Goal: Obtain resource: Obtain resource

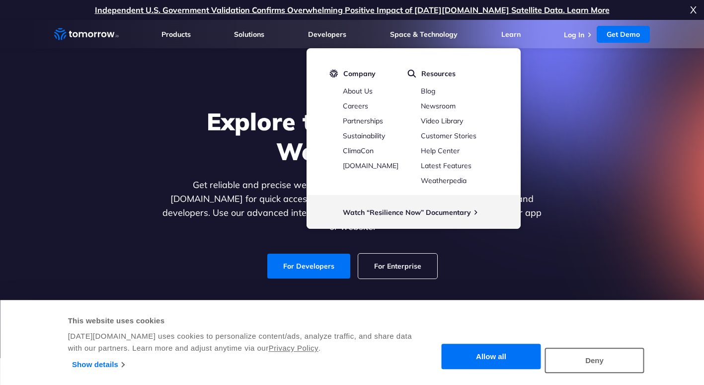
click at [234, 199] on p "Get reliable and precise weather data through our free API. Count on Tomorrow.i…" at bounding box center [353, 206] width 384 height 56
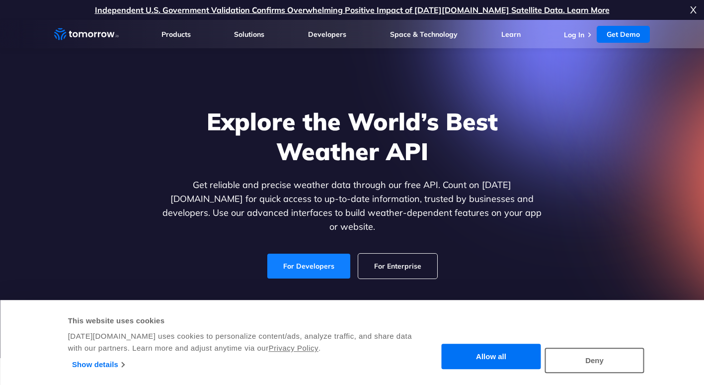
click at [313, 256] on link "For Developers" at bounding box center [308, 265] width 83 height 25
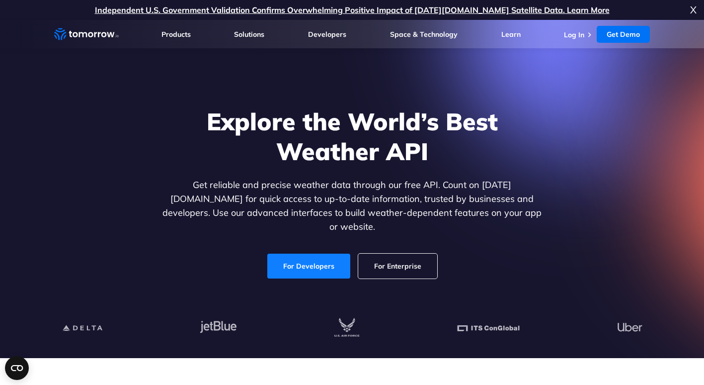
click at [308, 259] on link "For Developers" at bounding box center [308, 265] width 83 height 25
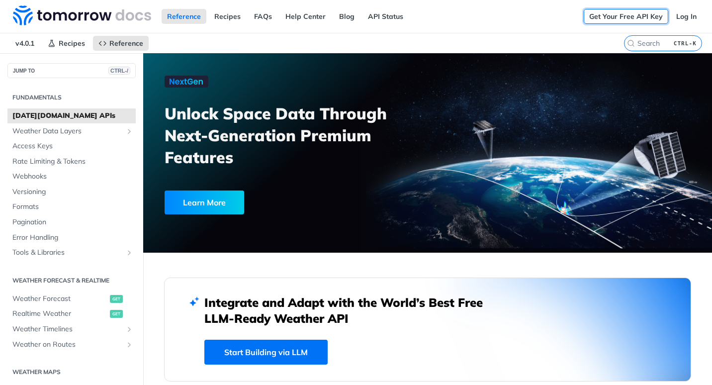
click at [639, 17] on link "Get Your Free API Key" at bounding box center [626, 16] width 84 height 15
click at [674, 17] on link "Log In" at bounding box center [685, 16] width 31 height 15
